Goal: Use online tool/utility: Utilize a website feature to perform a specific function

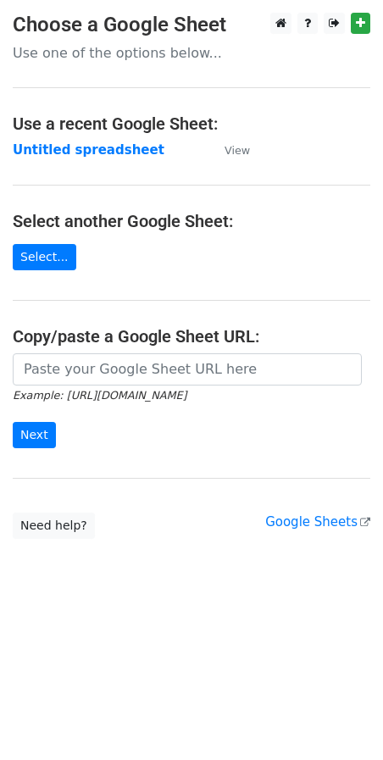
click at [120, 370] on input "url" at bounding box center [187, 369] width 349 height 32
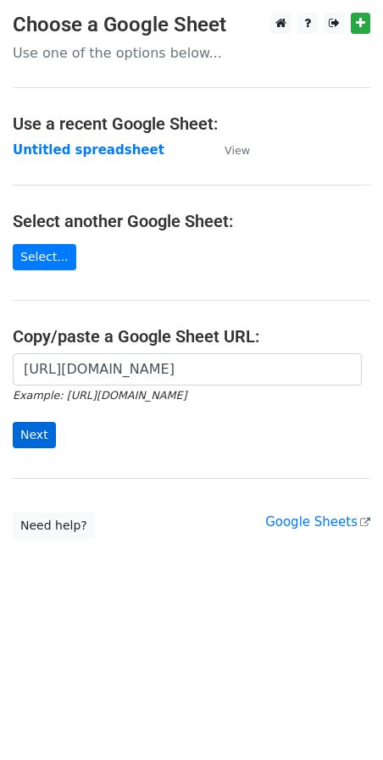
type input "[URL][DOMAIN_NAME]"
click at [25, 434] on input "Next" at bounding box center [34, 435] width 43 height 26
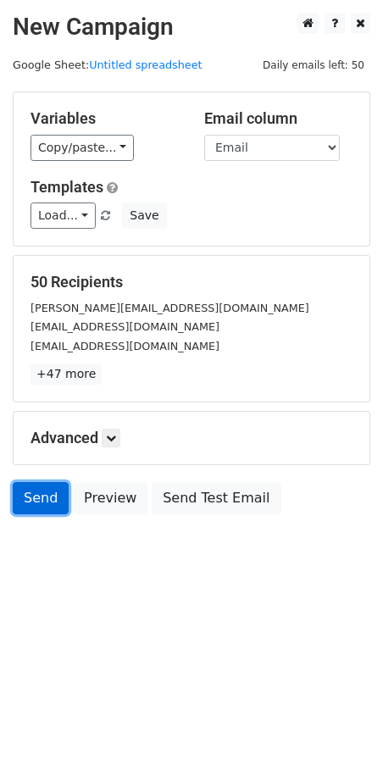
click at [28, 502] on link "Send" at bounding box center [41, 498] width 56 height 32
